Goal: Download file/media

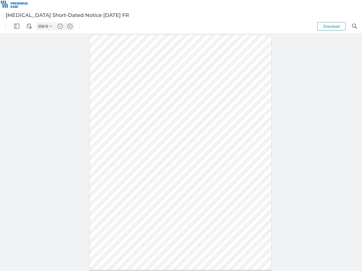
click at [17, 26] on img "Panel" at bounding box center [16, 26] width 5 height 5
click at [29, 26] on img "View Controls" at bounding box center [29, 26] width 5 height 5
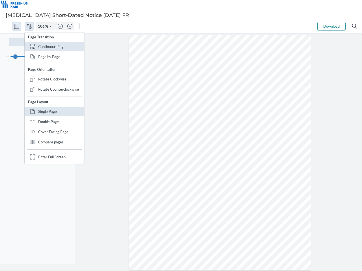
click at [42, 26] on input "106" at bounding box center [40, 26] width 9 height 5
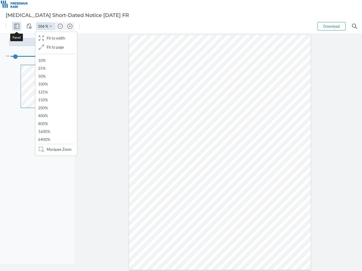
click at [51, 26] on img "Zoom Controls" at bounding box center [50, 26] width 2 height 2
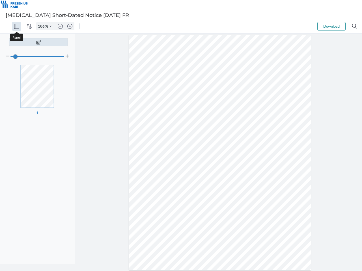
click at [60, 26] on img "Zoom out" at bounding box center [60, 26] width 5 height 5
click at [70, 26] on img "Zoom in" at bounding box center [69, 26] width 5 height 5
type input "106"
click at [331, 26] on button "Download" at bounding box center [331, 26] width 28 height 8
click at [354, 26] on img "Search" at bounding box center [354, 26] width 5 height 5
